Goal: Navigation & Orientation: Find specific page/section

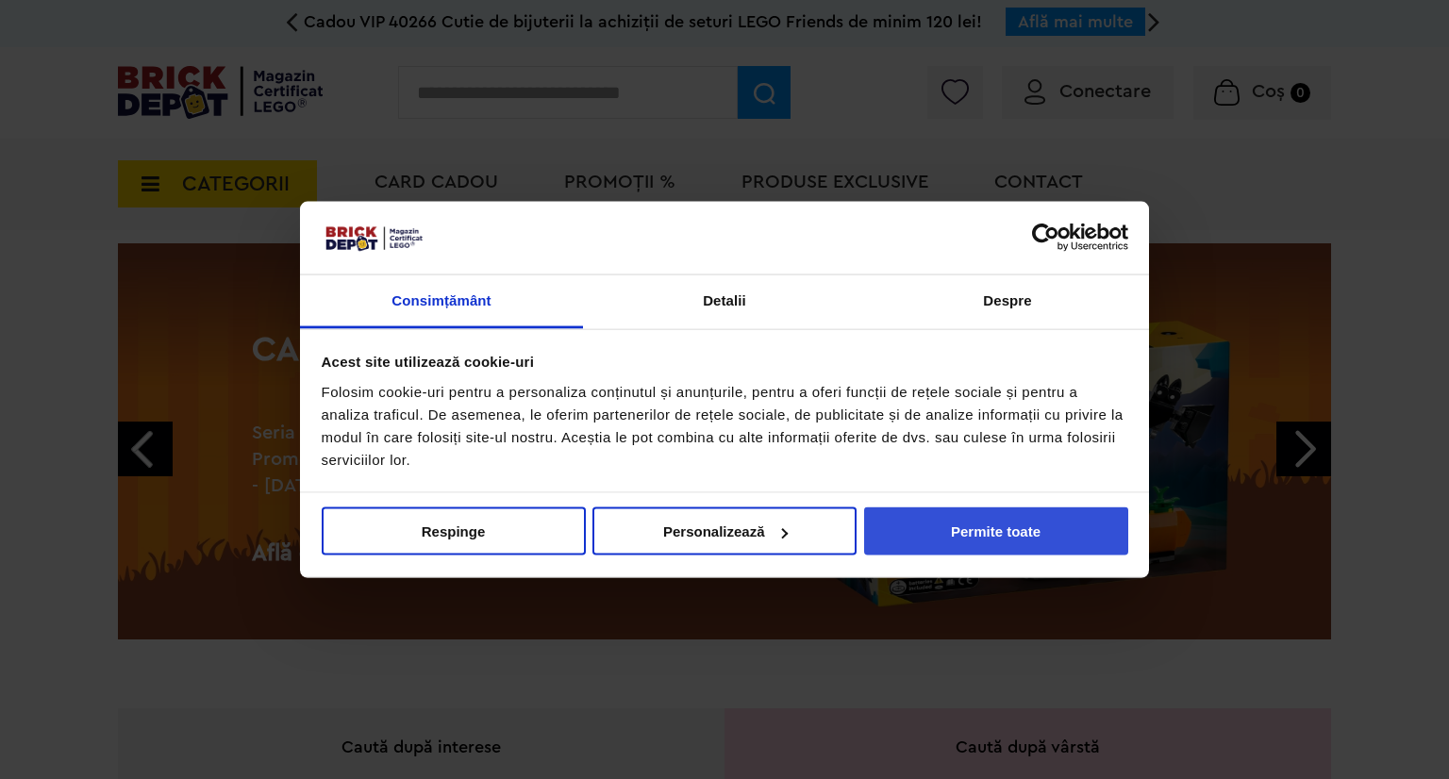
click at [963, 535] on button "Permite toate" at bounding box center [996, 532] width 264 height 48
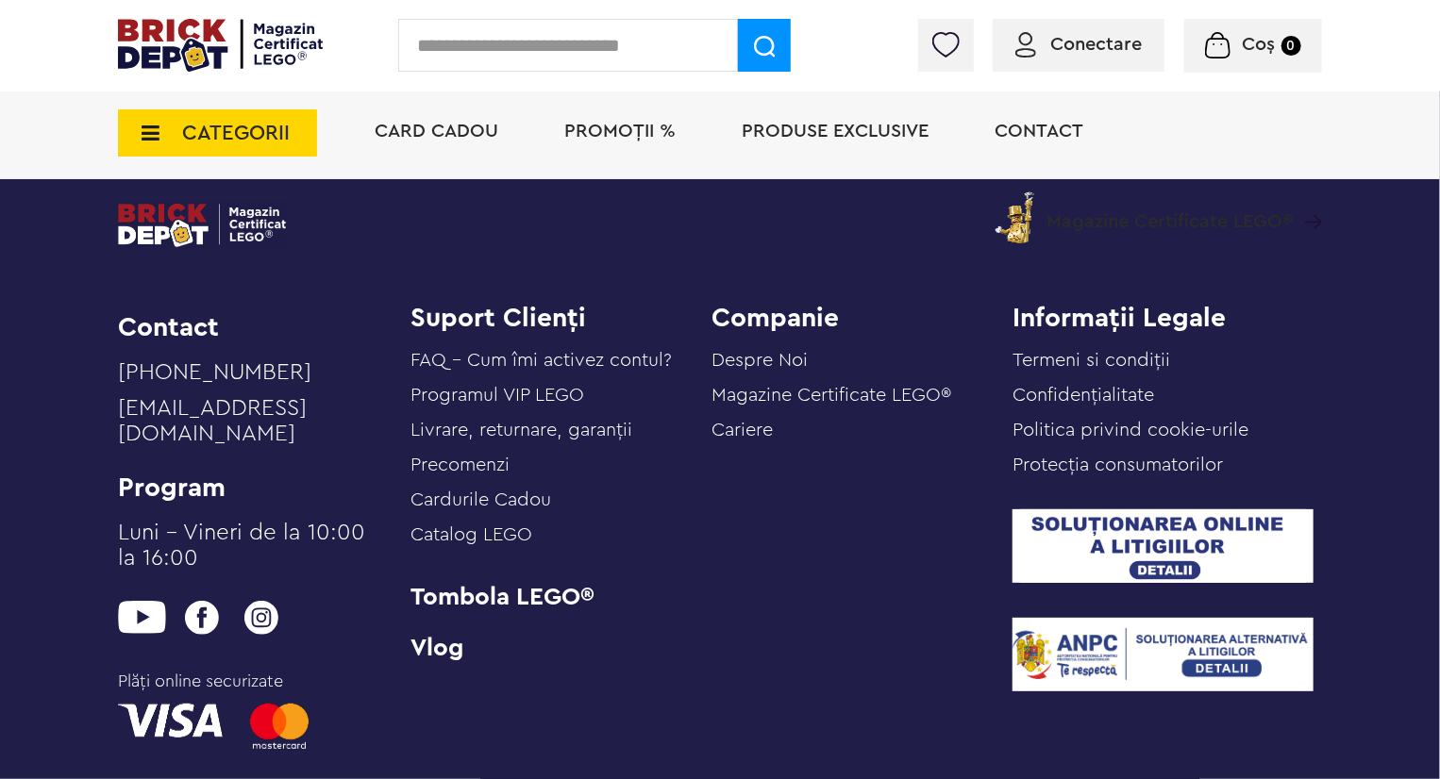
scroll to position [6830, 0]
